Goal: Task Accomplishment & Management: Use online tool/utility

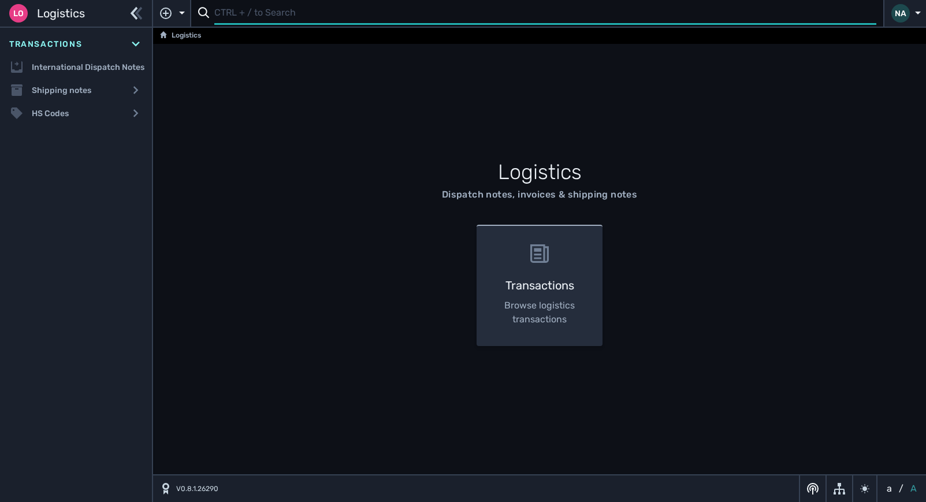
click at [236, 12] on input "text" at bounding box center [545, 13] width 662 height 23
type input "1110643"
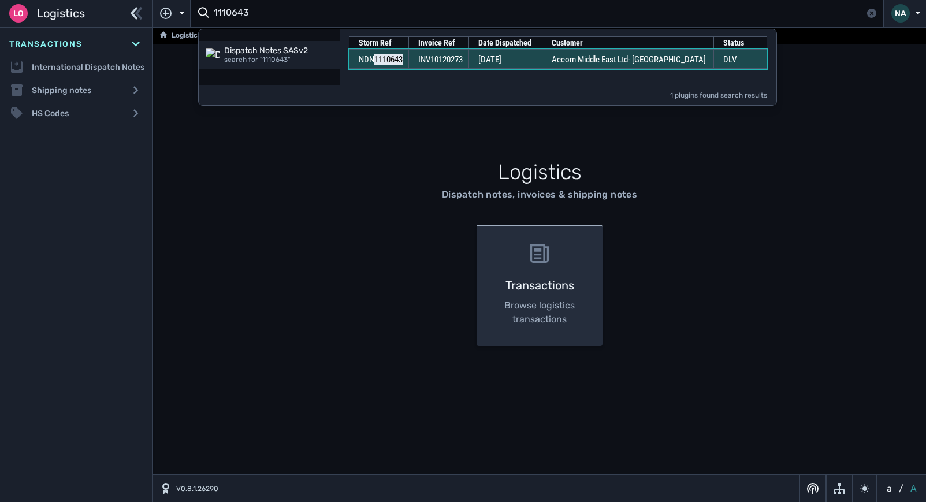
click at [459, 60] on span "INV10120273" at bounding box center [440, 59] width 44 height 10
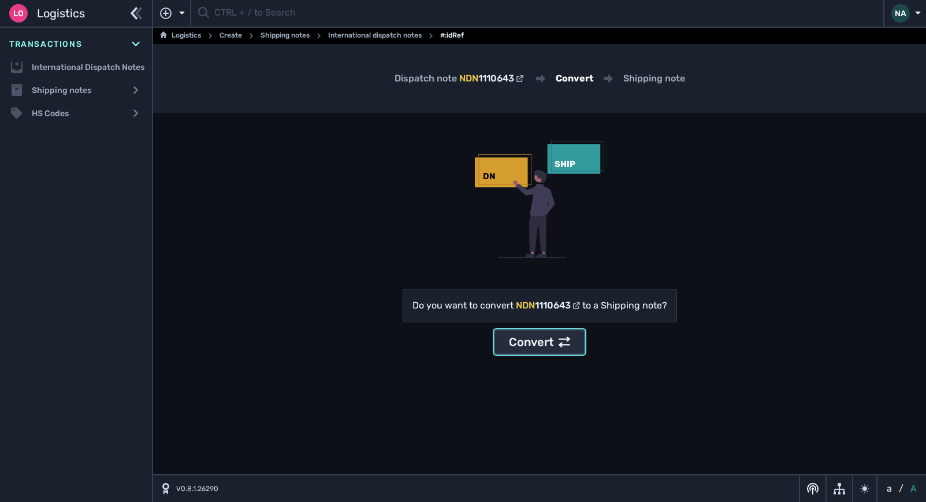
click at [529, 344] on div "Convert" at bounding box center [539, 341] width 61 height 17
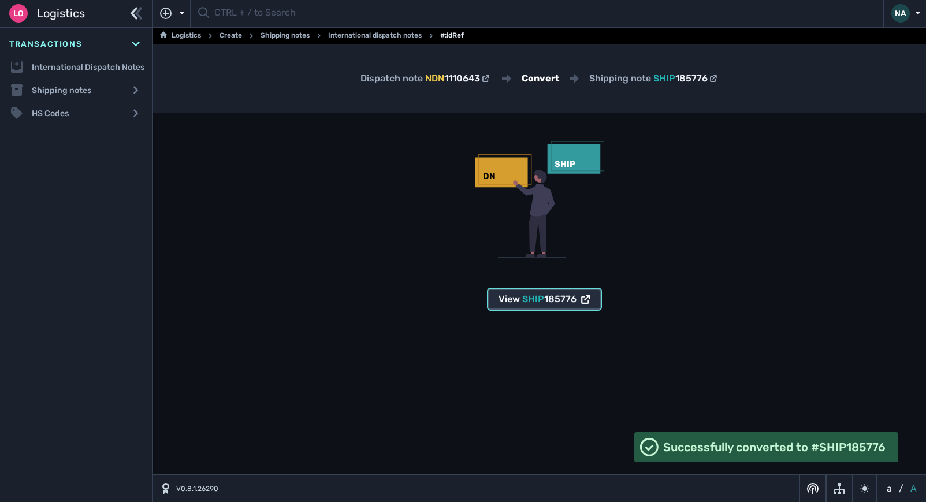
click at [554, 303] on span "185776" at bounding box center [560, 298] width 32 height 11
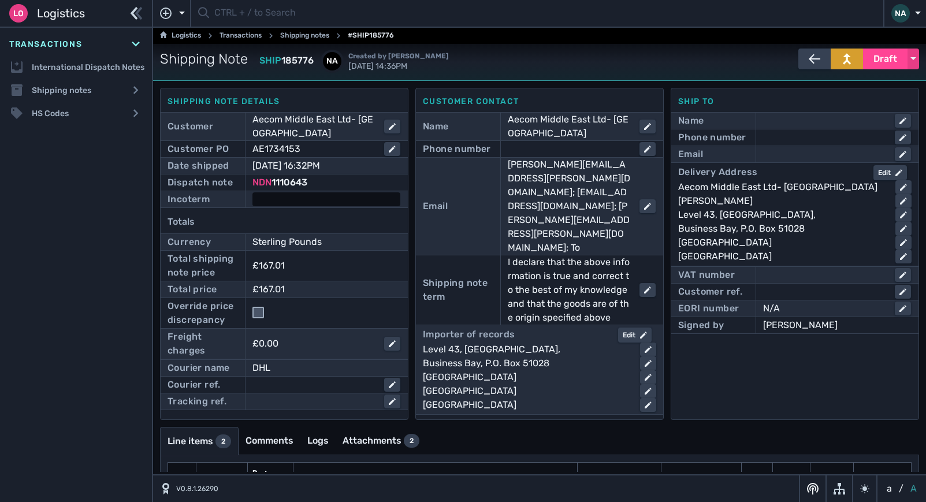
click at [344, 205] on div at bounding box center [326, 199] width 148 height 14
click at [344, 205] on select "- Ex Works - EXW Free Carrier - FCA Carriage Paid To - CPT Carriage Insurance P…" at bounding box center [337, 200] width 167 height 16
select select "[object Object]"
click at [254, 192] on select "- Ex Works - EXW Free Carrier - FCA Carriage Paid To - CPT Carriage Insurance P…" at bounding box center [337, 200] width 167 height 16
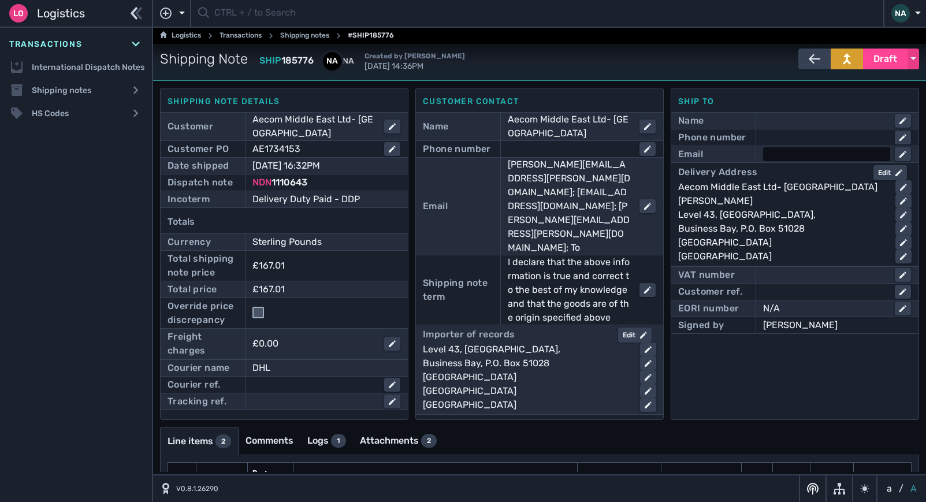
click at [784, 156] on div at bounding box center [826, 154] width 127 height 14
type input "[EMAIL_ADDRESS][DOMAIN_NAME]"
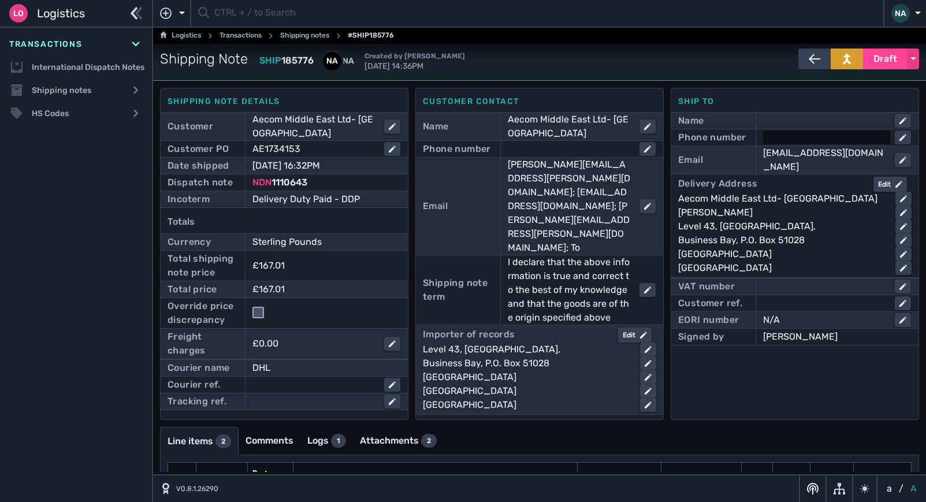
click at [793, 135] on div at bounding box center [826, 138] width 127 height 14
type input "97144391000"
click at [635, 401] on div "Customer contact Name Aecom Middle East Ltd- [GEOGRAPHIC_DATA] Phone number Ema…" at bounding box center [539, 254] width 248 height 332
click at [886, 58] on span "Draft" at bounding box center [885, 59] width 24 height 14
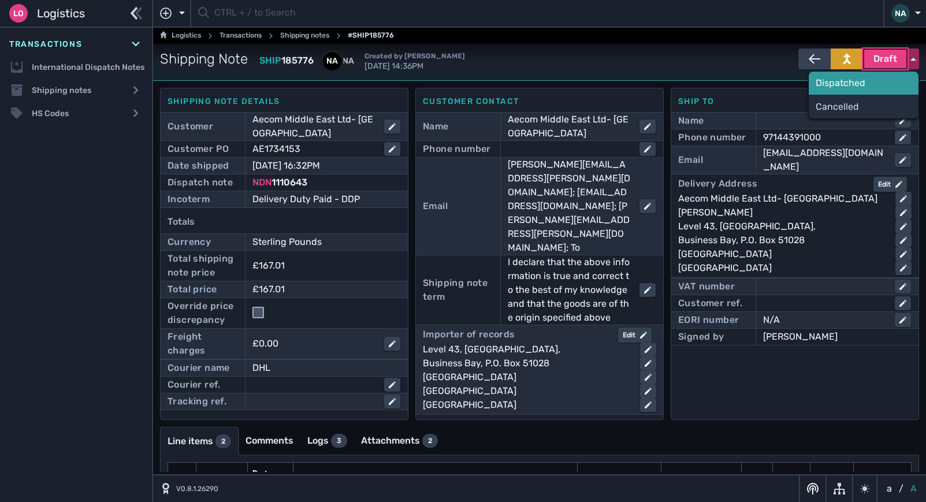
click at [845, 84] on div "Dispatched" at bounding box center [863, 83] width 110 height 23
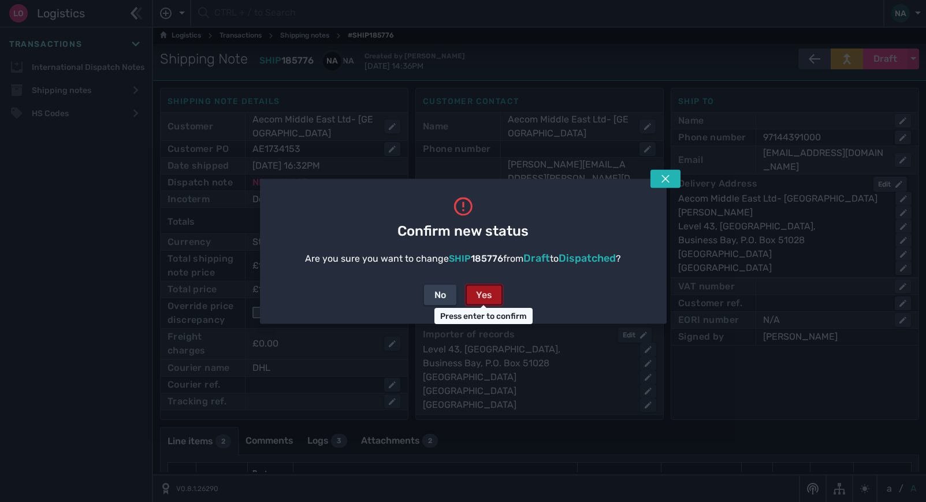
click at [493, 291] on button "Yes" at bounding box center [483, 294] width 37 height 21
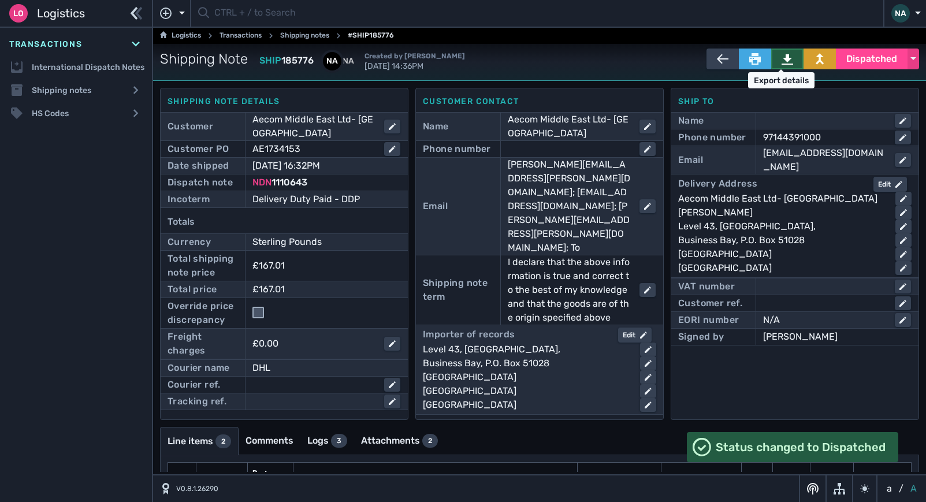
click at [784, 61] on icon at bounding box center [787, 59] width 12 height 12
